Goal: Information Seeking & Learning: Check status

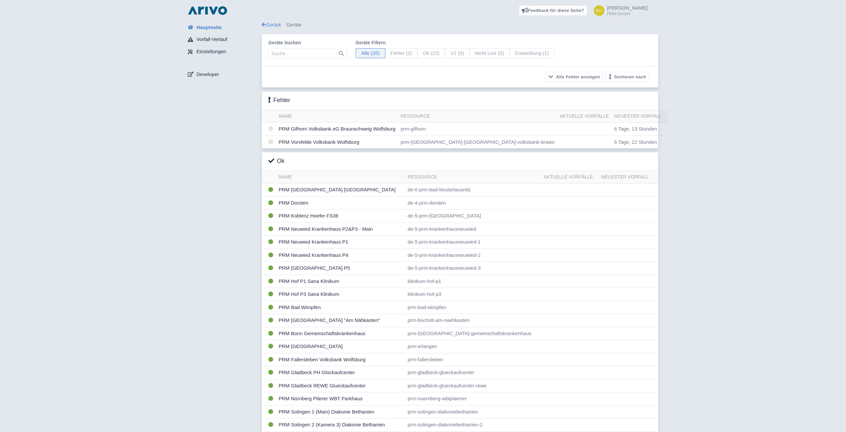
click at [192, 178] on div "Hauptseite Vorfall-Verlauf Einstellungen Developer" at bounding box center [222, 330] width 79 height 619
click at [292, 144] on td "PRM Vorsfelde Volksbank Wolfsburg" at bounding box center [337, 143] width 122 height 14
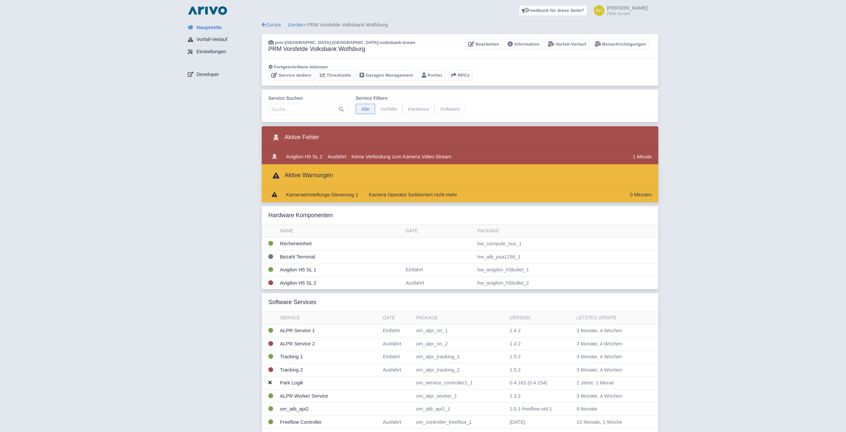
click at [196, 228] on div "Hauptseite Vorfall-Verlauf Einstellungen Developer" at bounding box center [222, 344] width 79 height 646
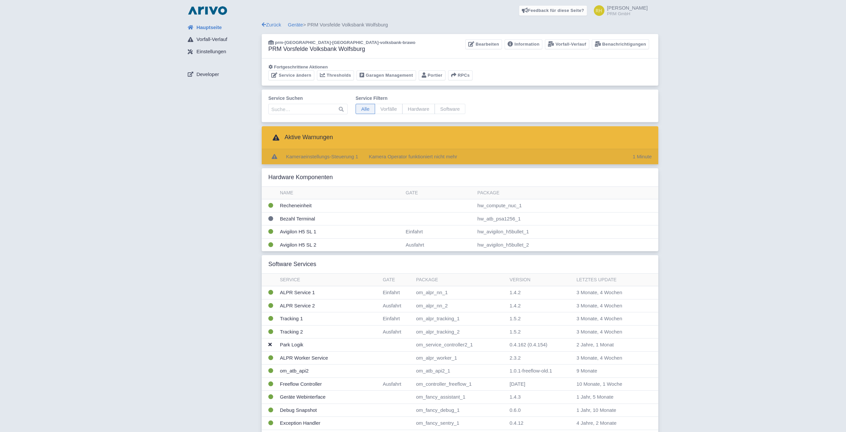
click at [301, 158] on td "Kameraeinstellungs-Steuerung 1" at bounding box center [322, 156] width 77 height 15
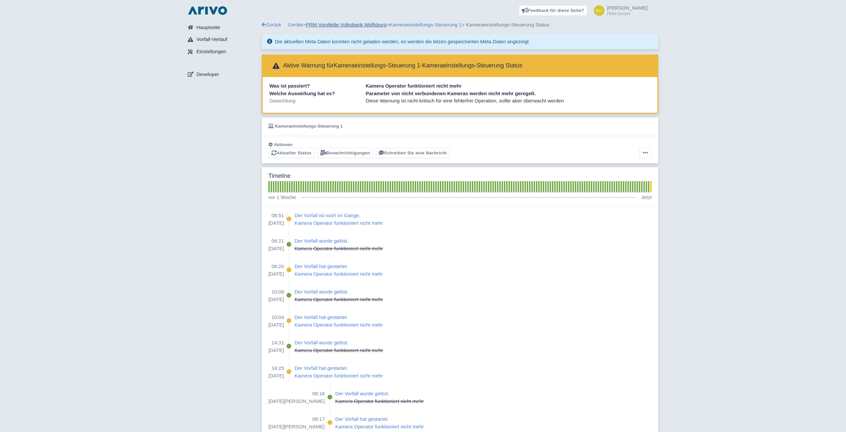
click at [334, 24] on link "PRM Vorsfelde Volksbank Wolfsburg" at bounding box center [346, 25] width 81 height 6
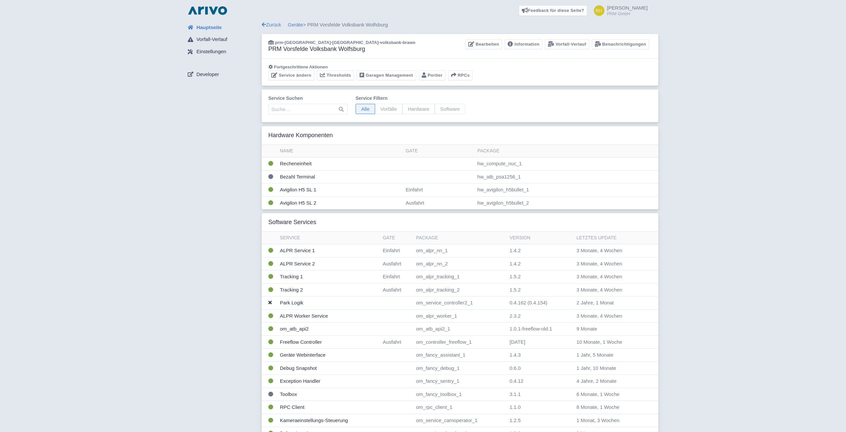
click at [210, 4] on div "Feedback für diese Seite? Screenshot mitsenden Senden Danke für Ihr Feedback Ro…" at bounding box center [423, 10] width 836 height 21
click at [208, 12] on img at bounding box center [207, 10] width 42 height 11
